Goal: Task Accomplishment & Management: Use online tool/utility

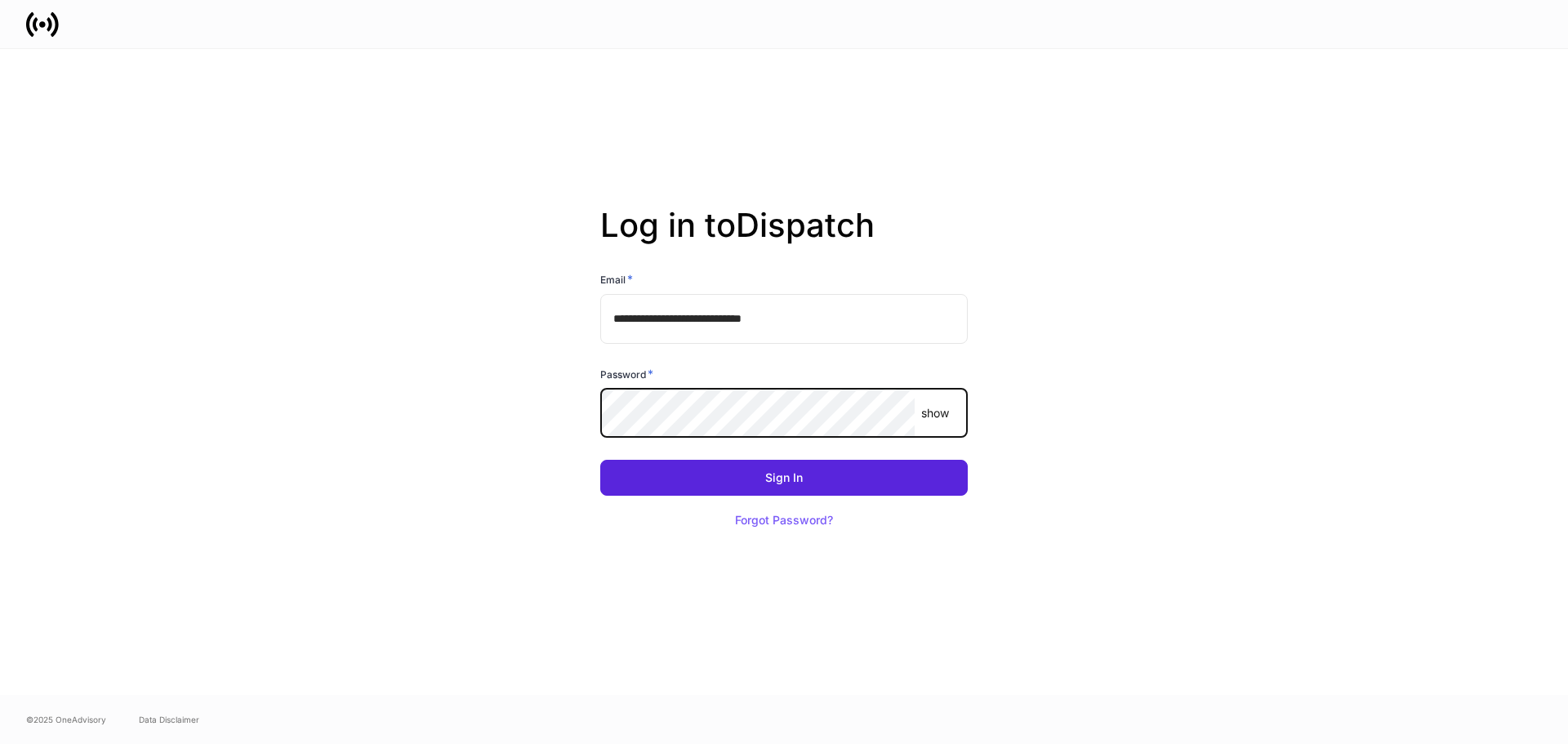
click at [938, 414] on p "show" at bounding box center [934, 412] width 27 height 16
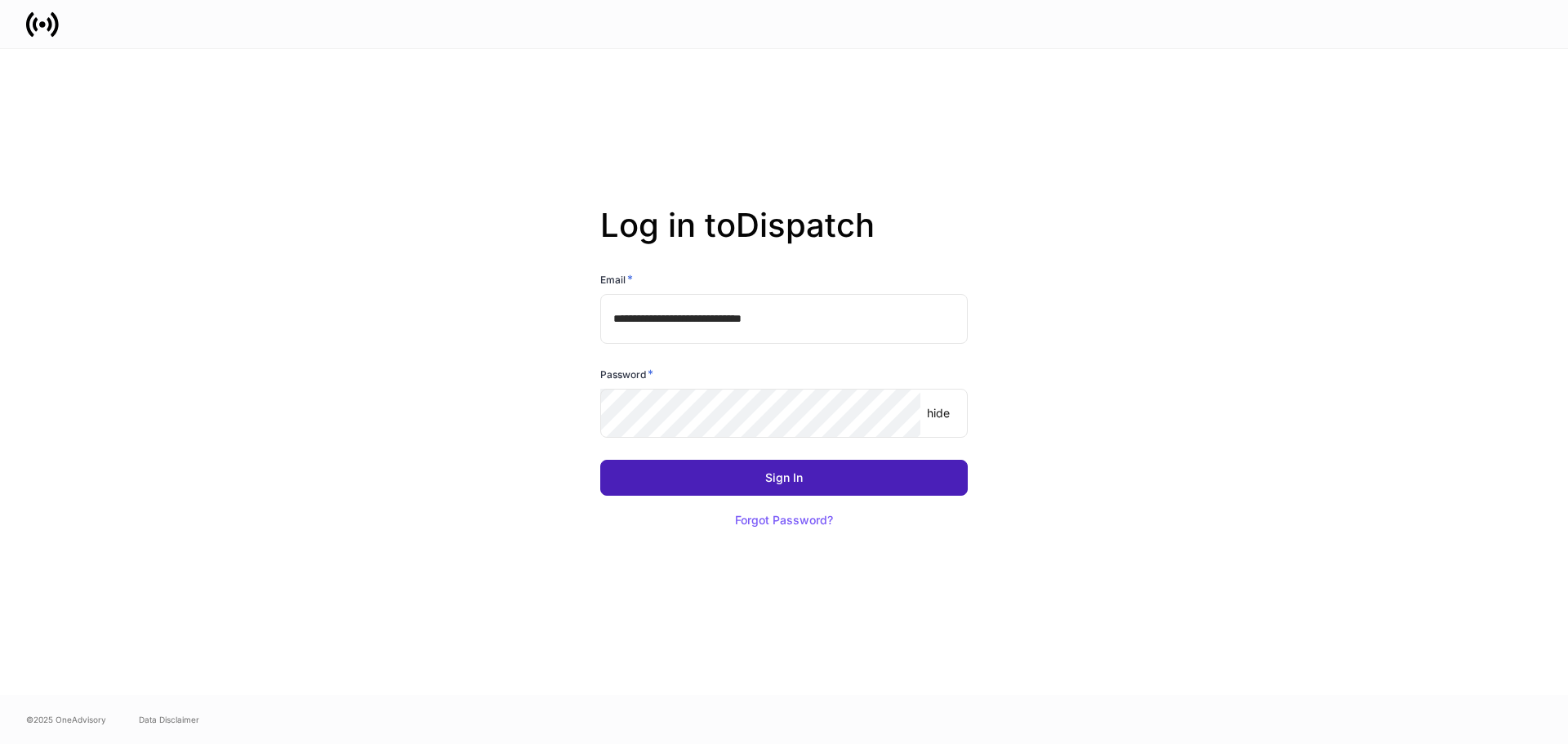
click at [740, 478] on button "Sign In" at bounding box center [784, 477] width 367 height 36
